Goal: Information Seeking & Learning: Find specific fact

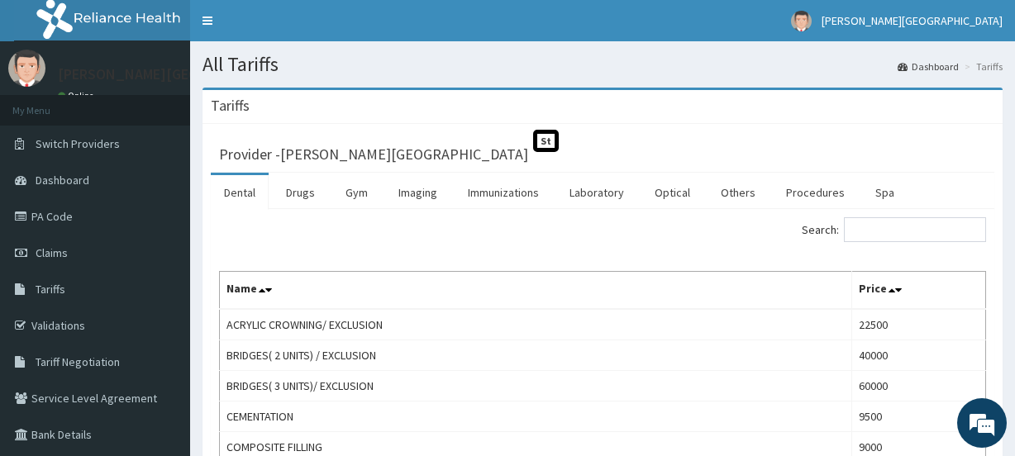
click at [899, 231] on input "Search:" at bounding box center [915, 229] width 142 height 25
type input "e"
click at [790, 193] on link "Procedures" at bounding box center [815, 192] width 85 height 35
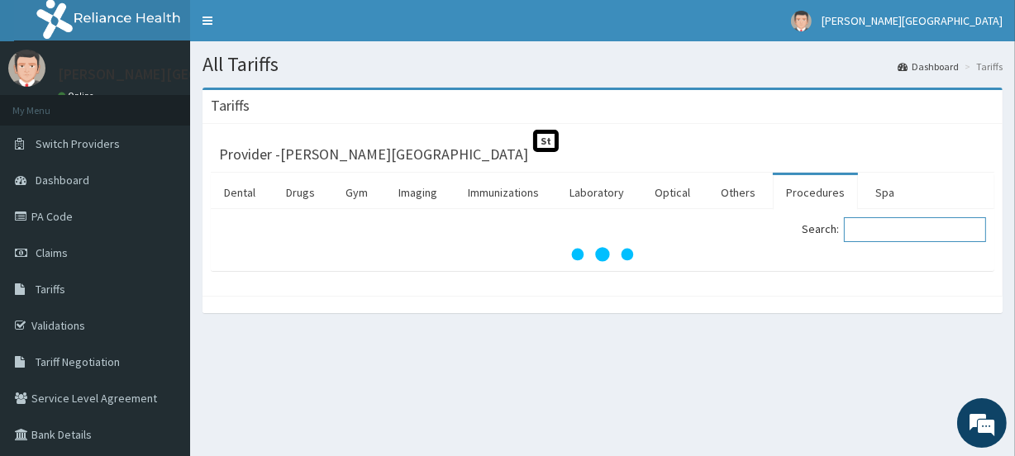
click at [882, 231] on input "Search:" at bounding box center [915, 229] width 142 height 25
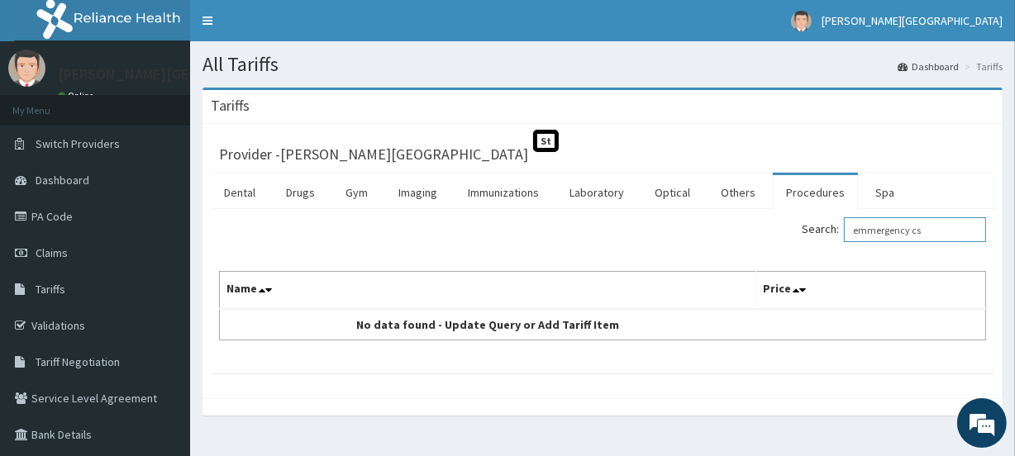
click at [883, 233] on input "emmergency cs" at bounding box center [915, 229] width 142 height 25
click at [935, 231] on input "emergency cs" at bounding box center [915, 229] width 142 height 25
type input "e"
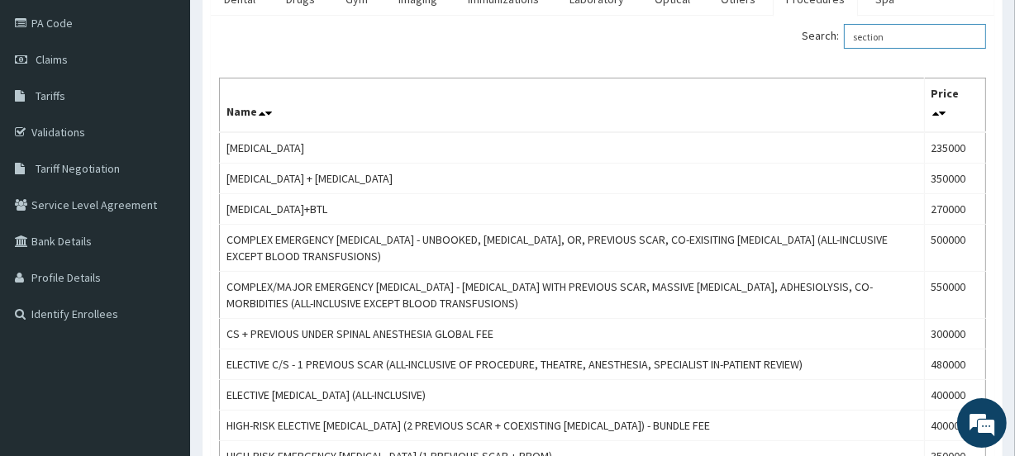
scroll to position [197, 0]
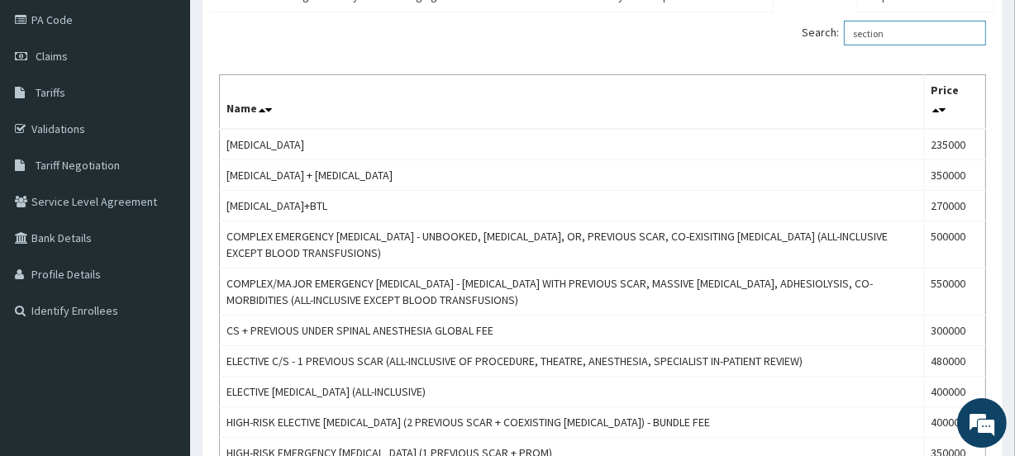
type input "section"
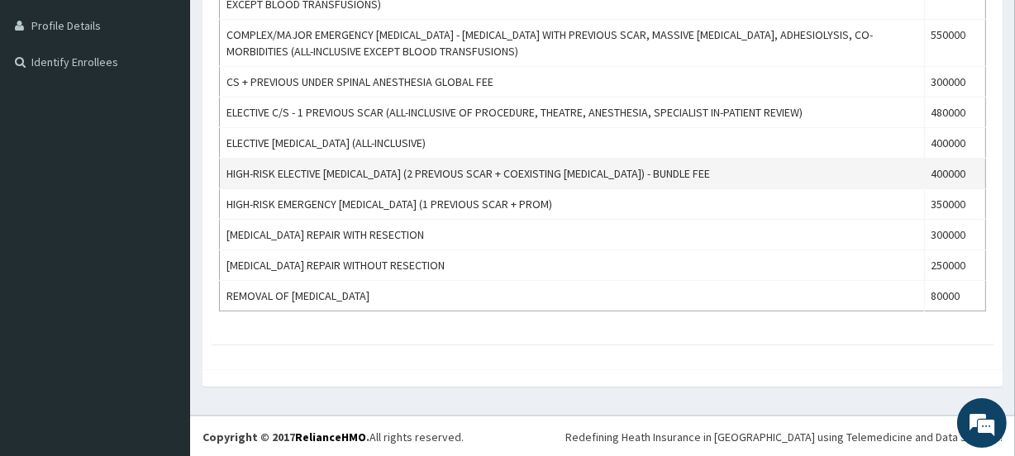
scroll to position [0, 0]
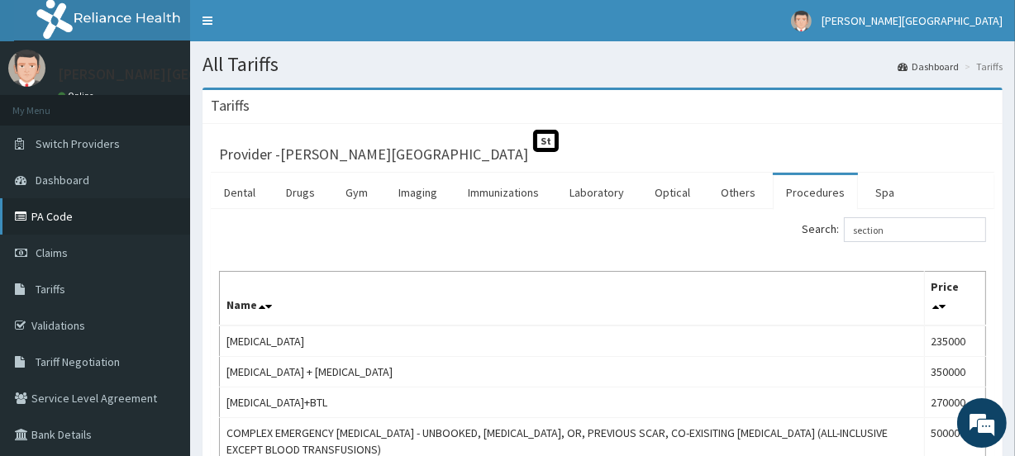
click at [59, 221] on link "PA Code" at bounding box center [95, 216] width 190 height 36
click at [66, 212] on link "PA Code" at bounding box center [95, 216] width 190 height 36
